Goal: Information Seeking & Learning: Learn about a topic

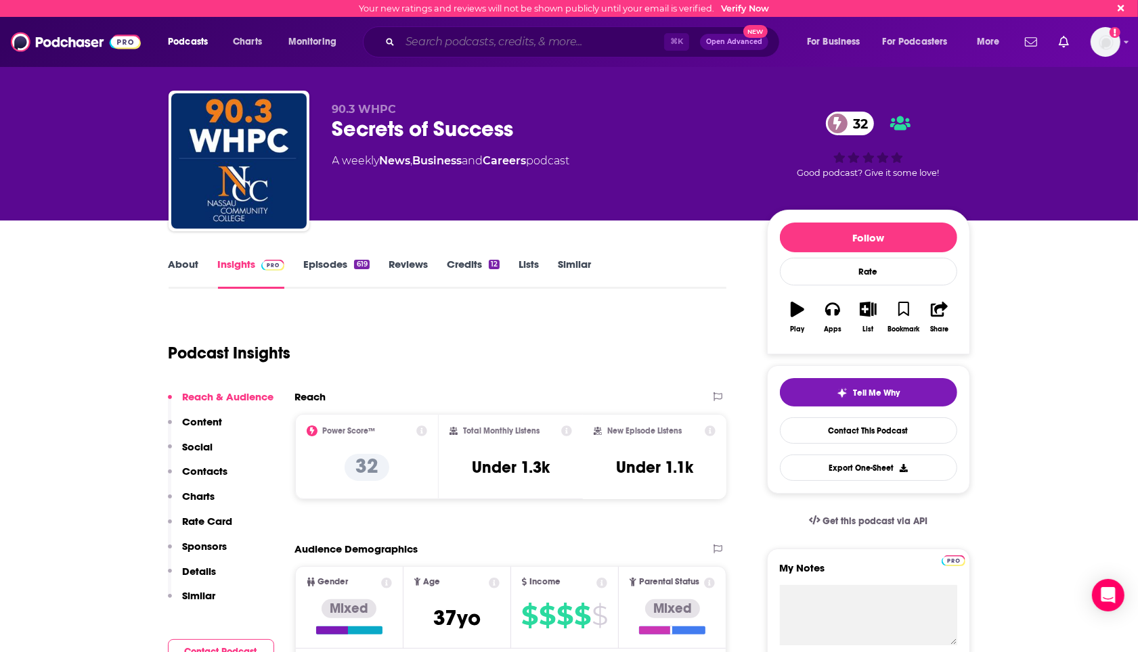
click at [524, 39] on input "Search podcasts, credits, & more..." at bounding box center [532, 42] width 264 height 22
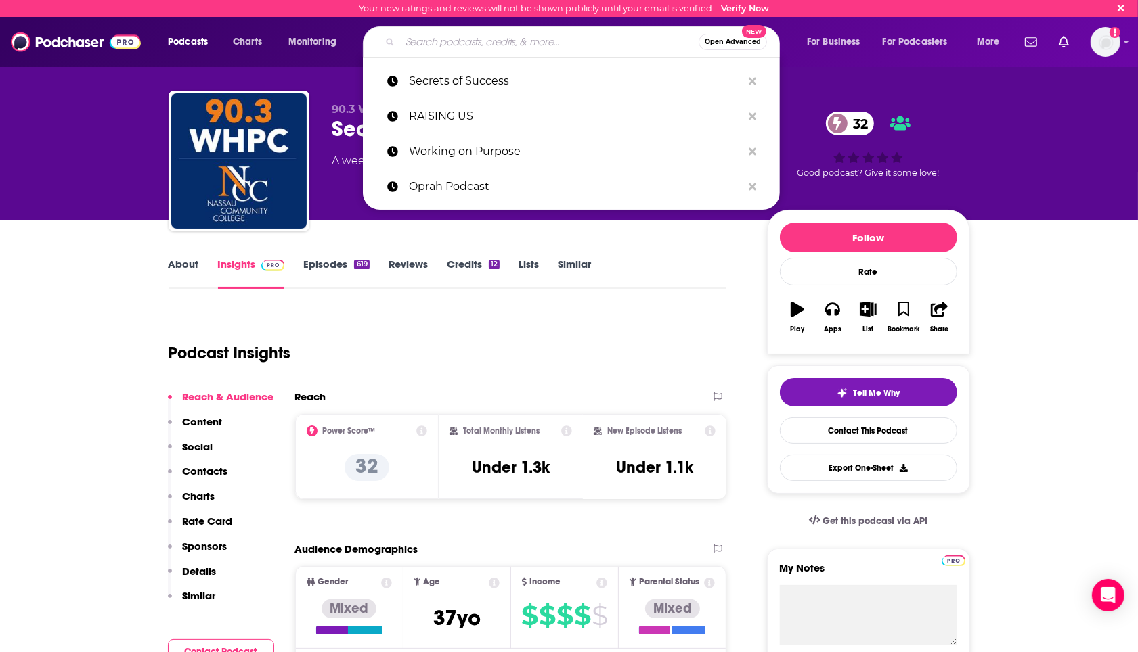
paste input "FBI Case File Review"
type input "FBI Case File Review"
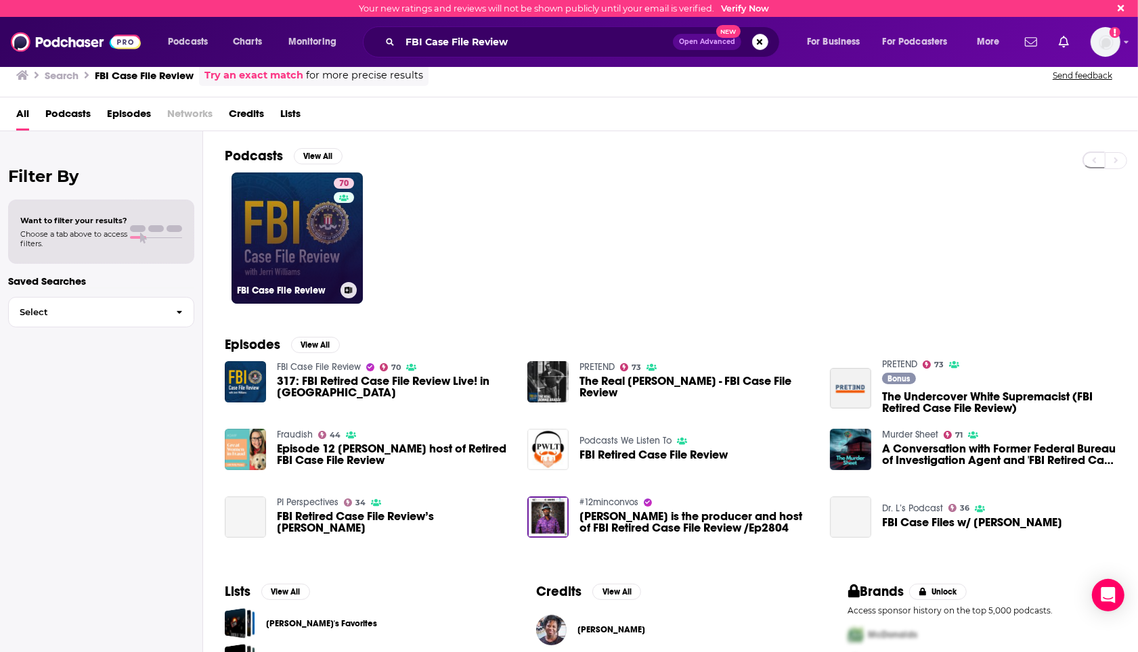
click at [236, 243] on link "70 FBI Case File Review" at bounding box center [296, 238] width 131 height 131
